Goal: Information Seeking & Learning: Learn about a topic

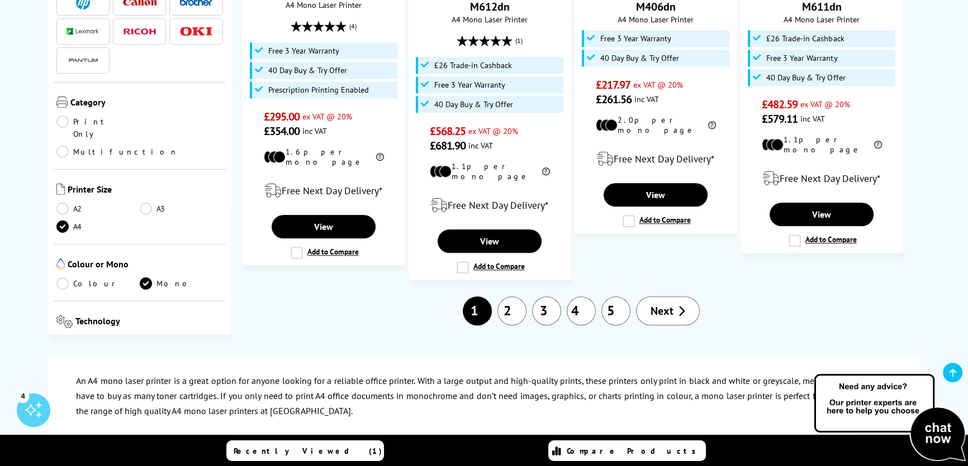
scroll to position [1422, 0]
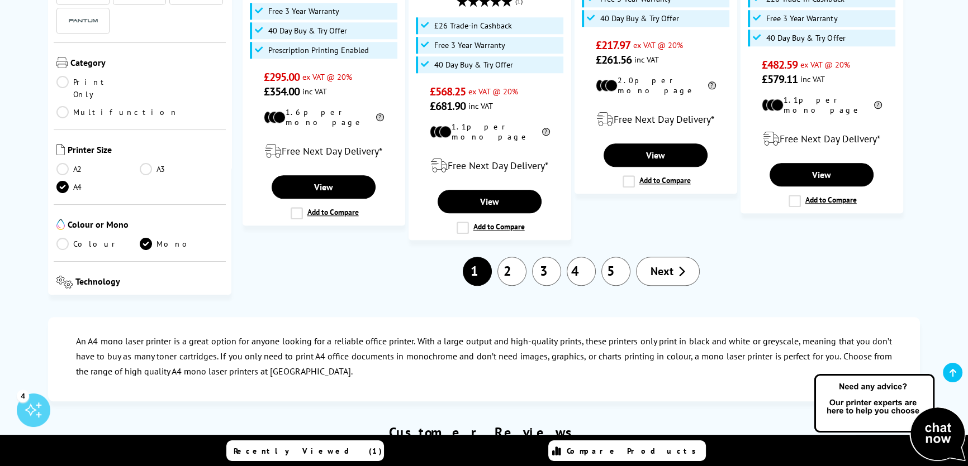
click at [660, 264] on span "Next" at bounding box center [661, 271] width 23 height 15
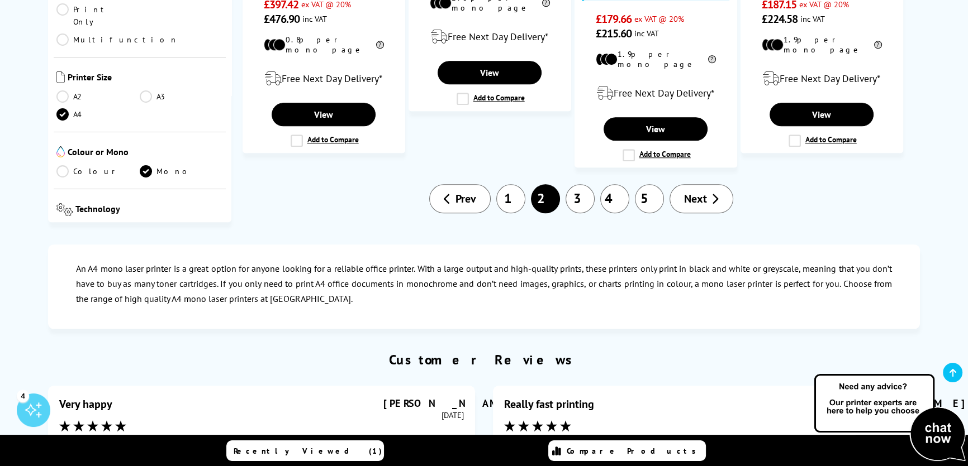
scroll to position [1473, 0]
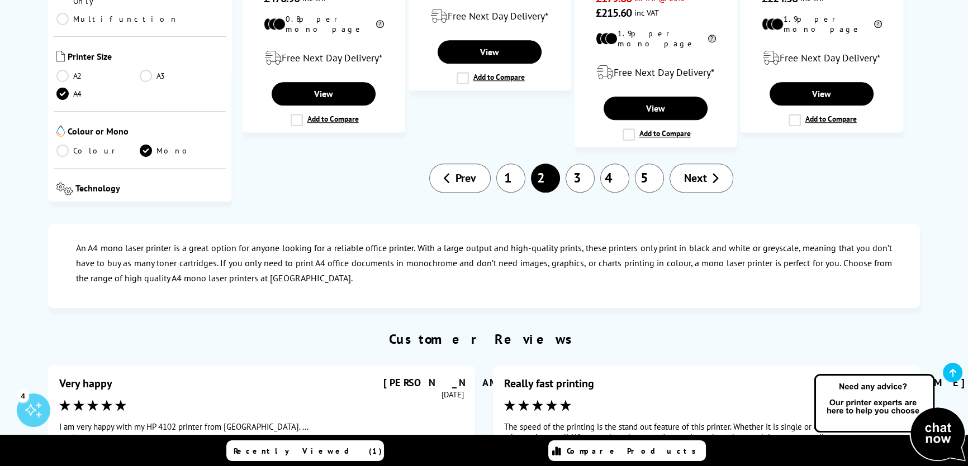
click at [715, 164] on link "Next" at bounding box center [701, 178] width 64 height 29
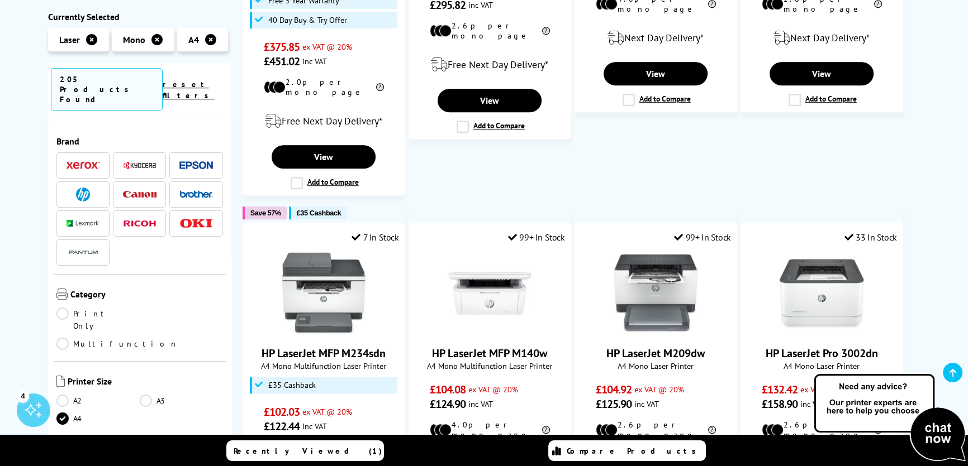
scroll to position [812, 0]
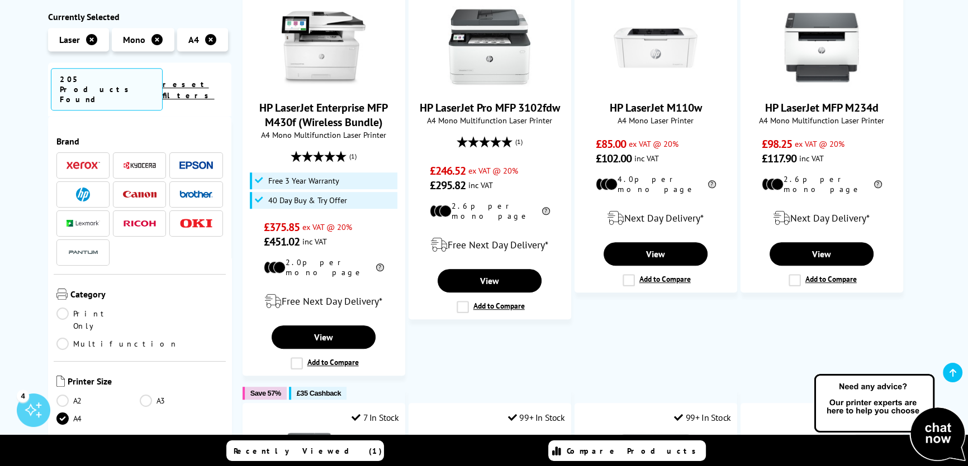
click at [195, 190] on img at bounding box center [196, 194] width 34 height 8
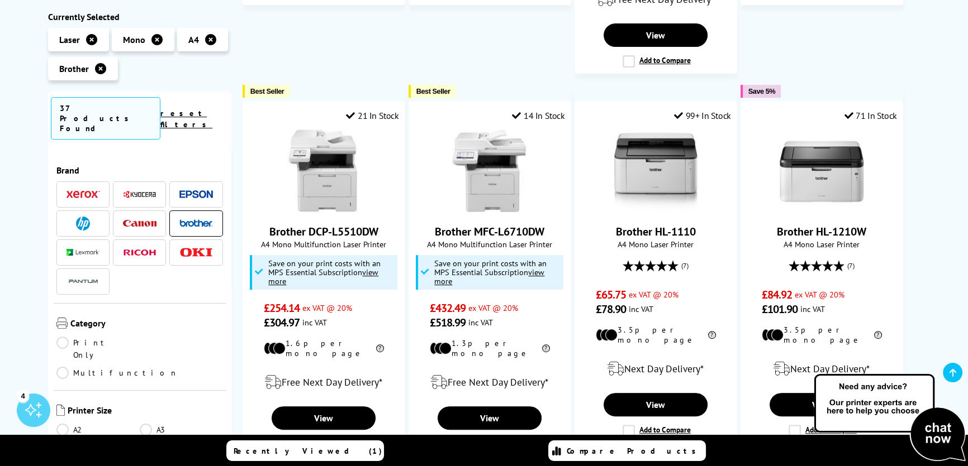
scroll to position [609, 0]
